Goal: Information Seeking & Learning: Find specific fact

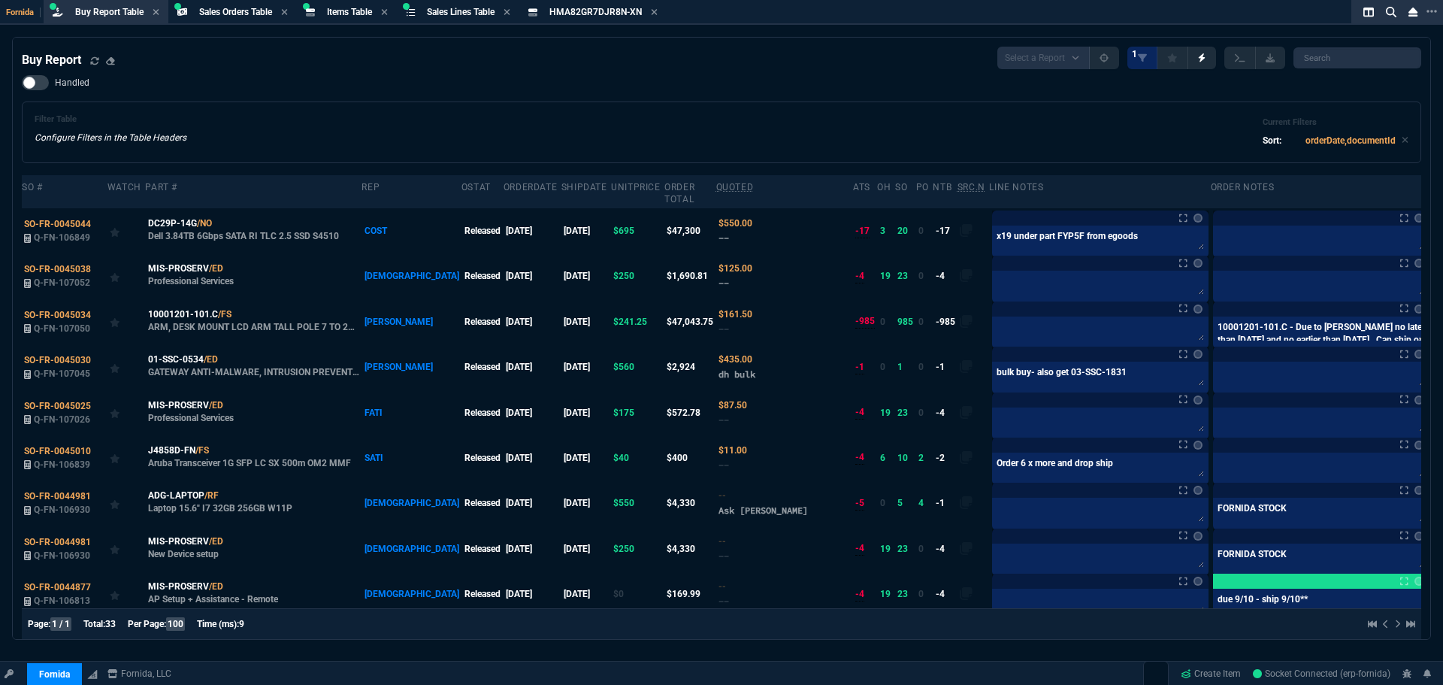
select select "9: OCAM"
click at [307, 55] on div "Buy Report Select a Report Not Purchased 1" at bounding box center [721, 58] width 1399 height 23
click at [335, 17] on span "Items Table" at bounding box center [349, 12] width 45 height 11
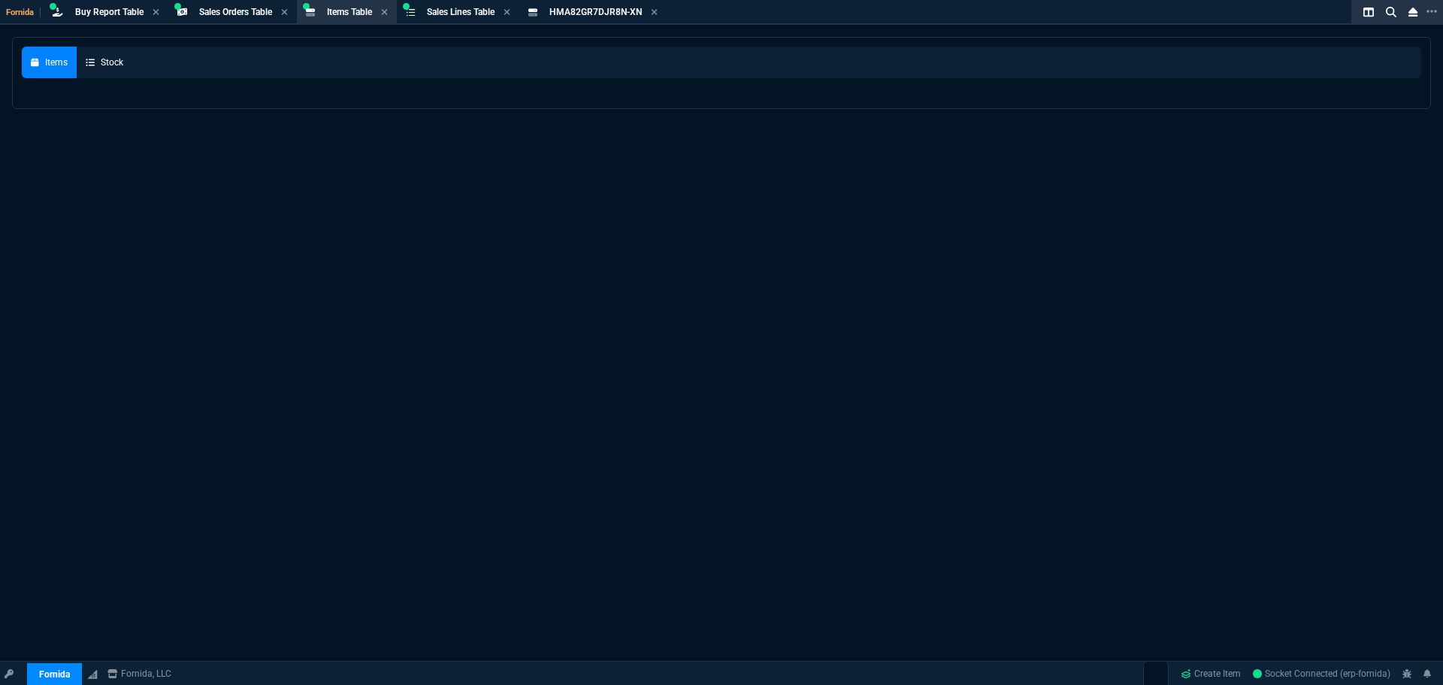
select select
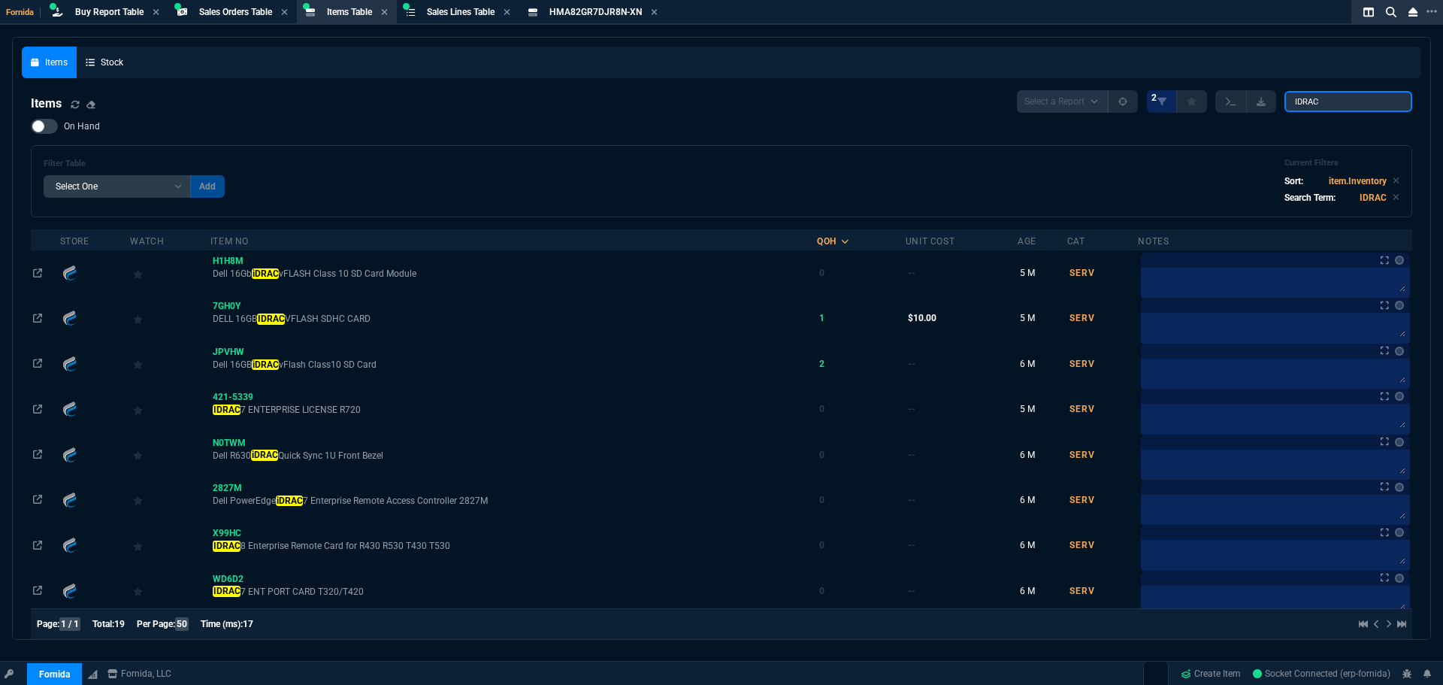
click at [1304, 106] on input "IDRAC" at bounding box center [1348, 101] width 128 height 21
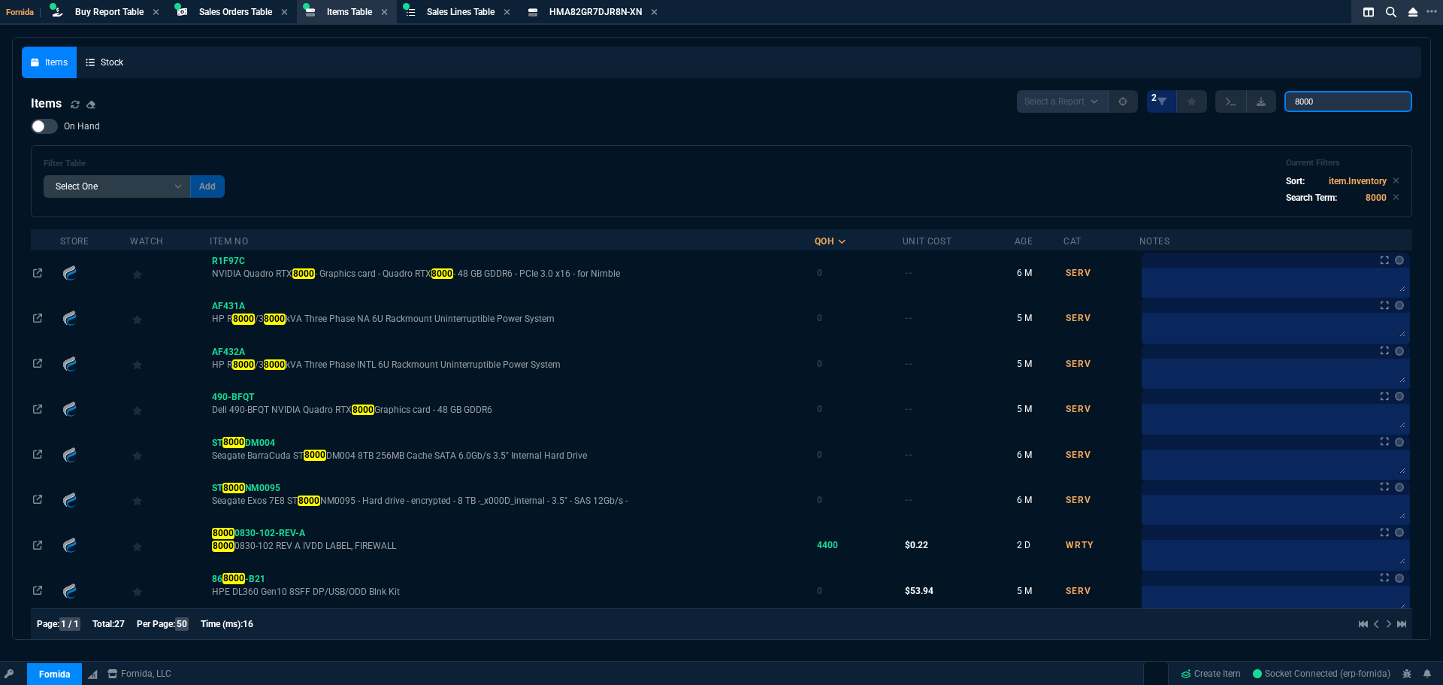
type input "8000"
click at [74, 124] on span "On Hand" at bounding box center [82, 126] width 36 height 12
click at [31, 126] on input "On Hand" at bounding box center [30, 126] width 1 height 1
checkbox input "true"
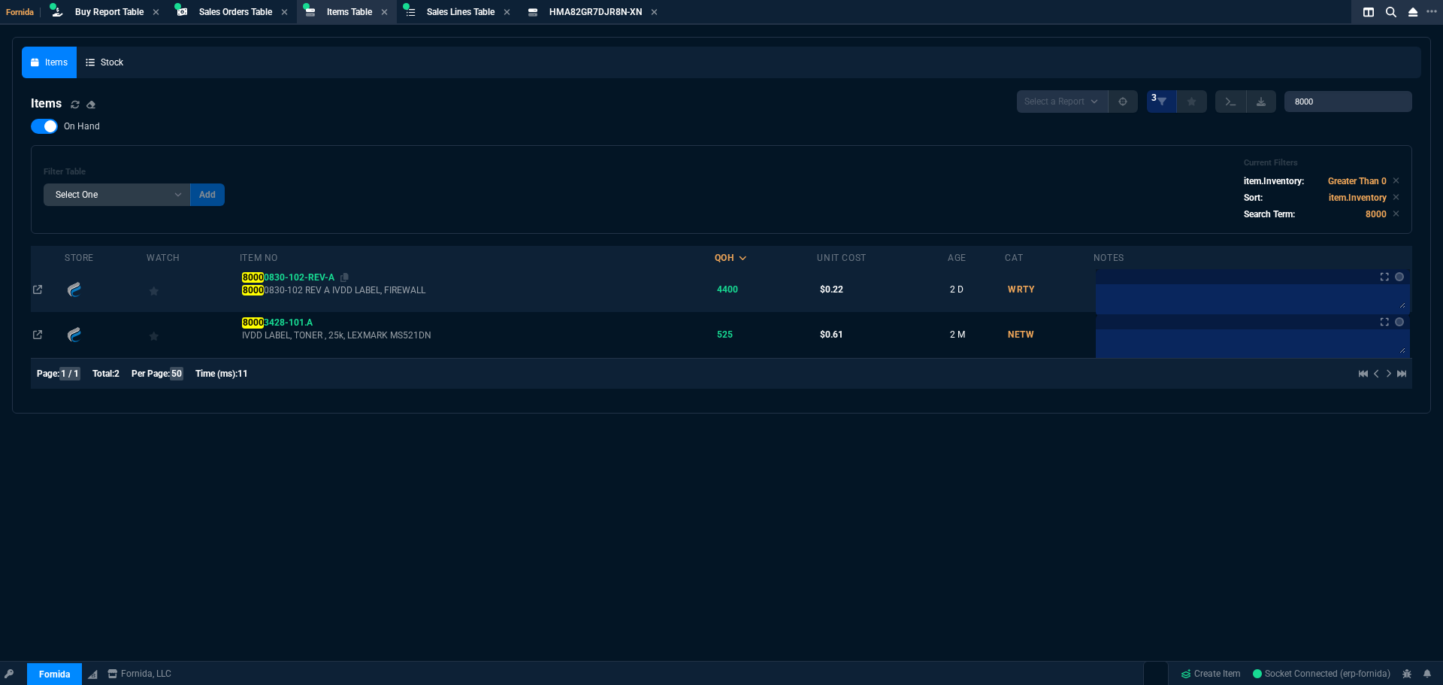
click at [271, 273] on span "8000 0830-102-REV-A" at bounding box center [288, 277] width 92 height 11
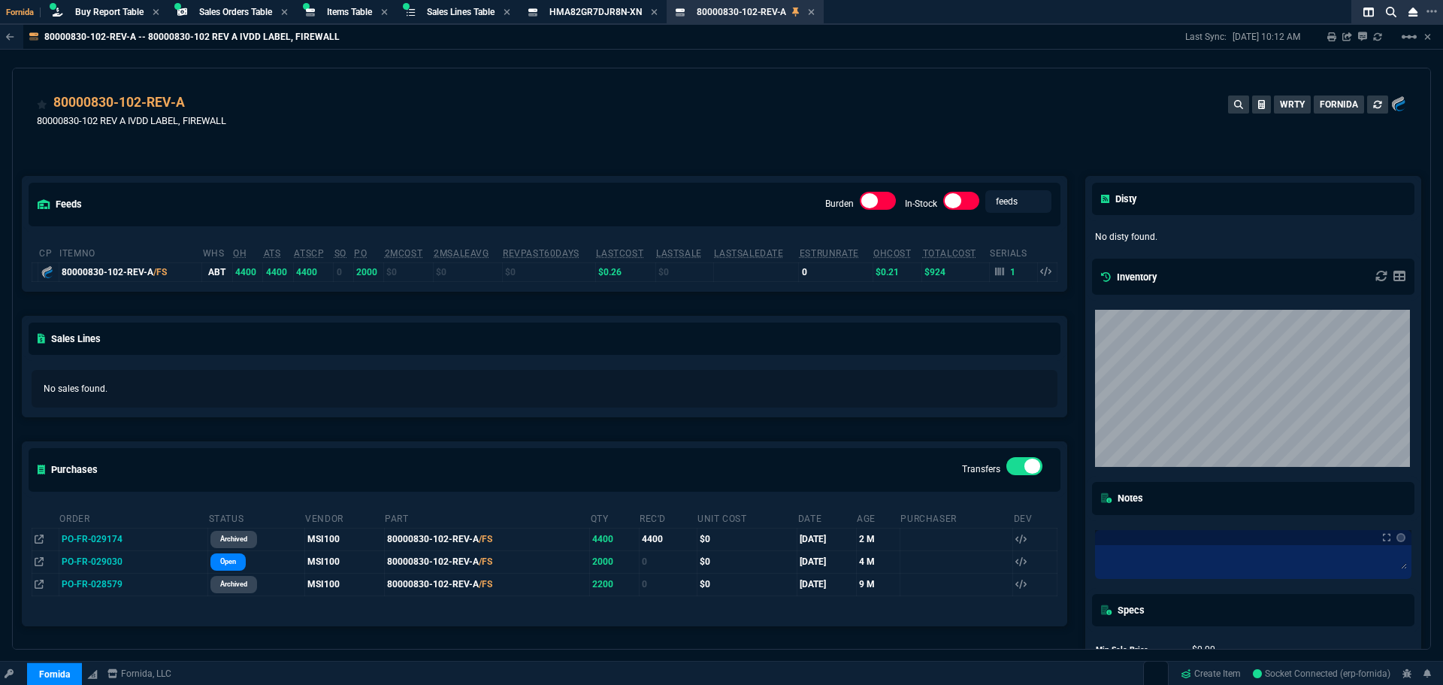
click at [304, 147] on div "feeds Burden In-Stock feeds prices cp ItemNo WHS OH ATS ATSCP SO PO 2MCost 2MSa…" at bounding box center [544, 443] width 1063 height 600
click at [195, 104] on icon at bounding box center [195, 103] width 8 height 9
drag, startPoint x: 257, startPoint y: 150, endPoint x: 254, endPoint y: 135, distance: 15.3
click at [257, 150] on div "feeds Burden In-Stock feeds prices cp ItemNo WHS OH ATS ATSCP SO PO 2MCost 2MSa…" at bounding box center [544, 443] width 1063 height 600
click at [194, 102] on icon at bounding box center [195, 103] width 8 height 9
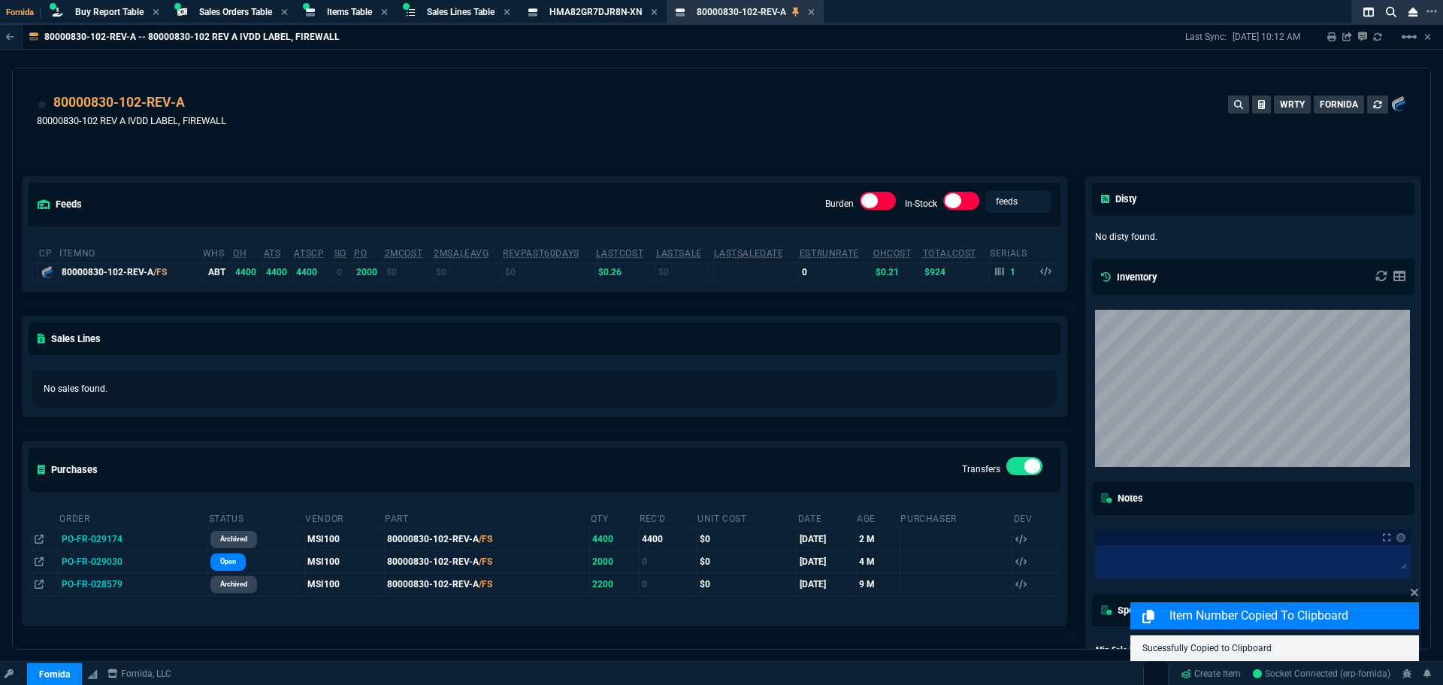
drag, startPoint x: 408, startPoint y: 122, endPoint x: 358, endPoint y: 2, distance: 129.6
click at [402, 79] on div "80000830-102-REV-A 80000830-102 REV A IVDD LABEL, FIREWALL WRTY FORNIDA" at bounding box center [721, 112] width 1417 height 89
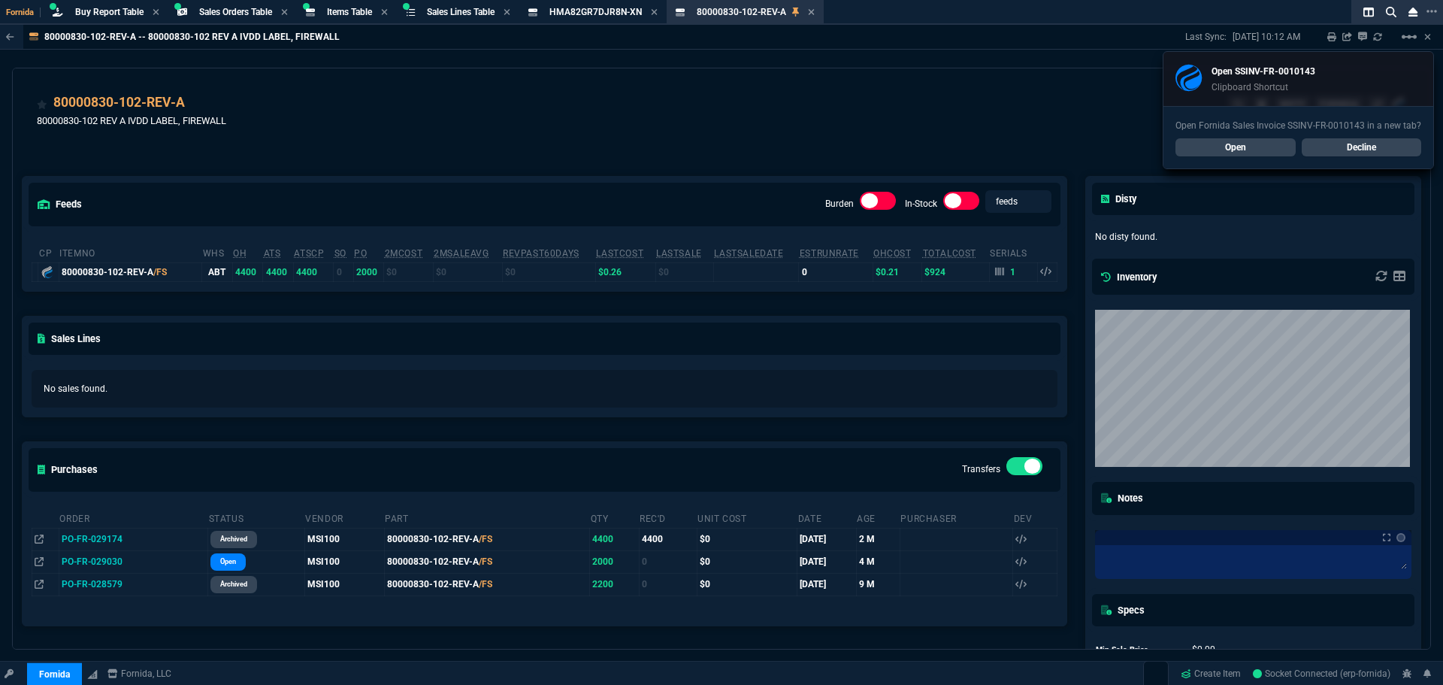
click at [1193, 147] on link "Open" at bounding box center [1235, 147] width 120 height 18
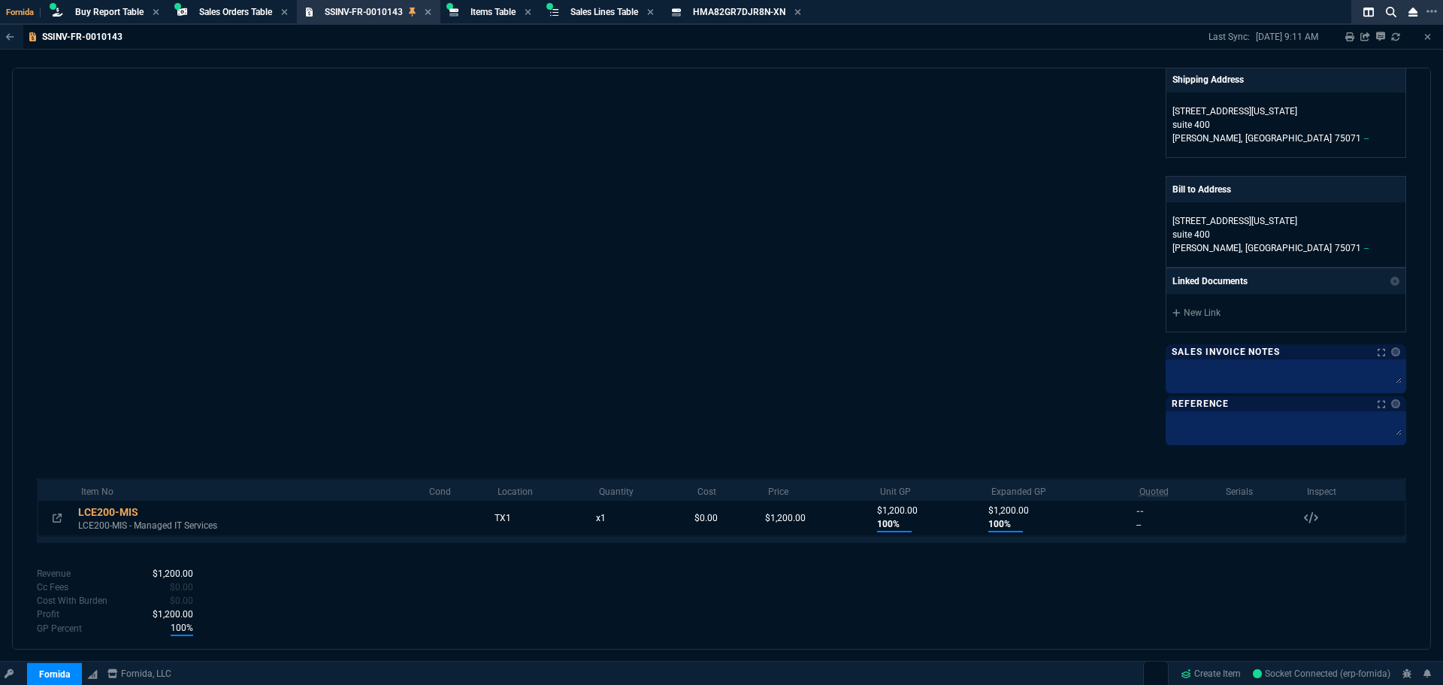
scroll to position [282, 0]
